Goal: Complete application form

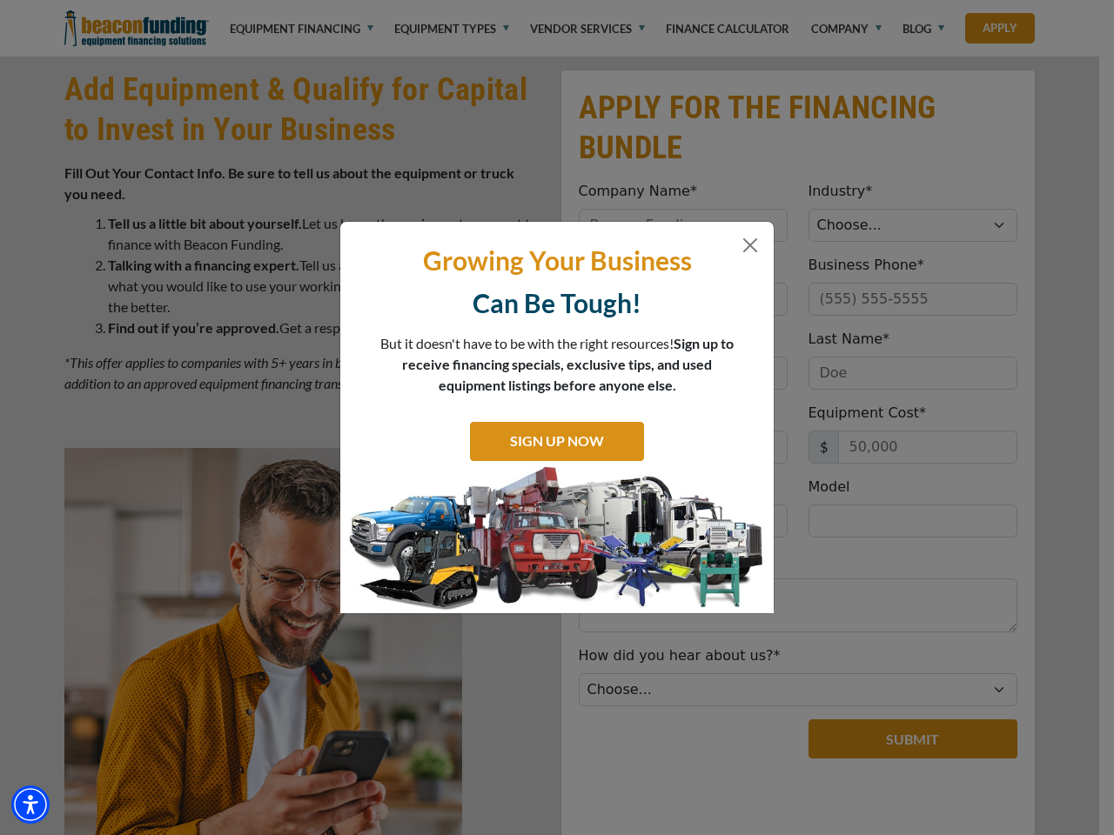
scroll to position [874, 0]
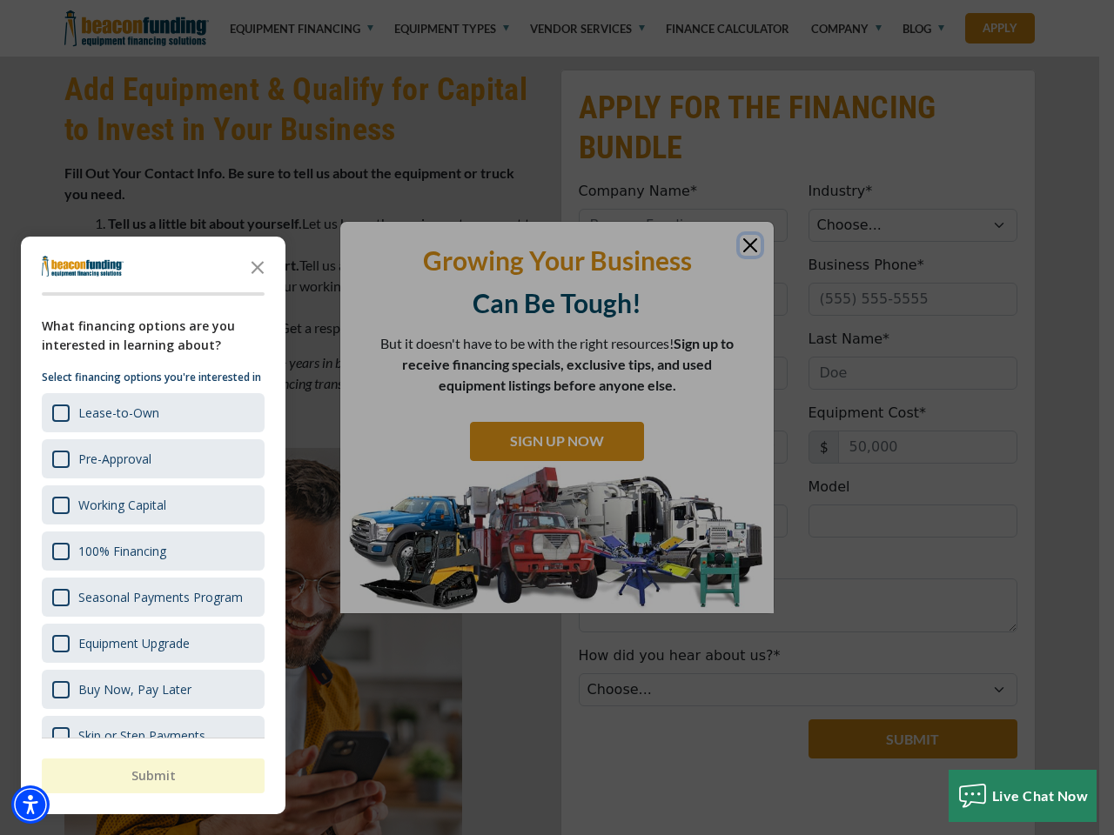
click at [557, 0] on div at bounding box center [557, 417] width 1114 height 835
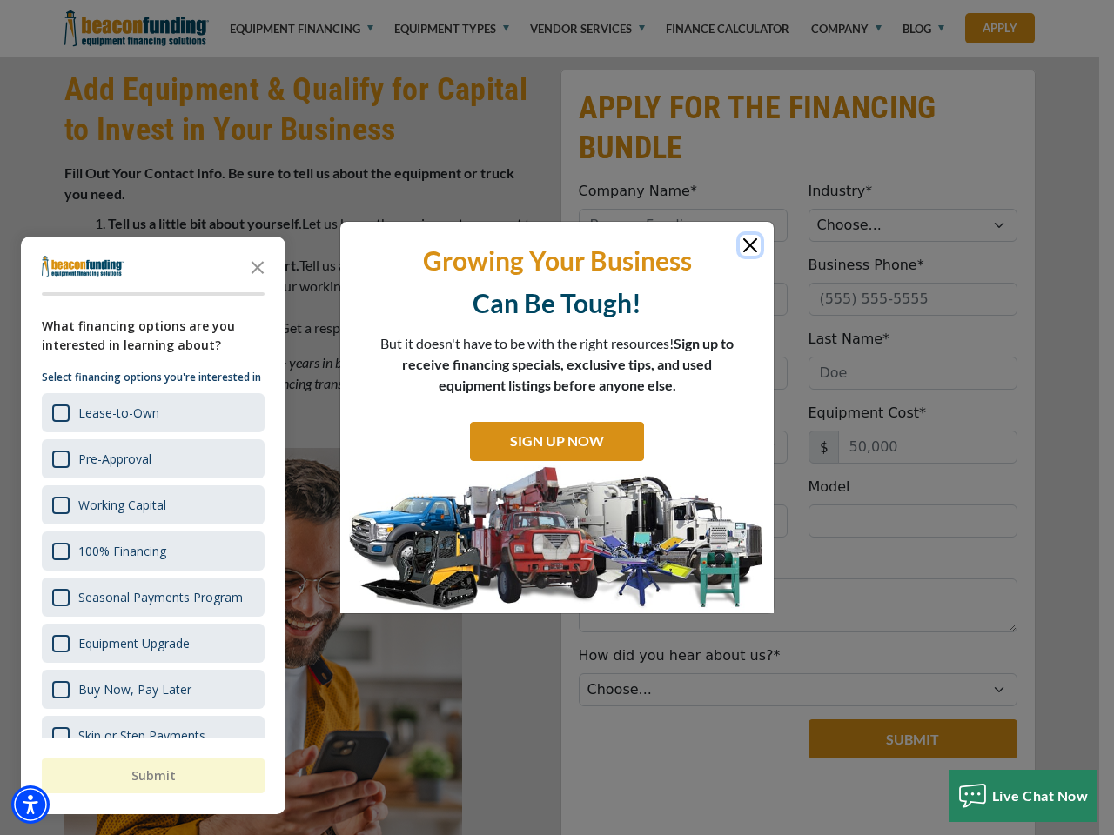
click at [30, 805] on img "Accessibility Menu" at bounding box center [30, 805] width 38 height 38
